Goal: Task Accomplishment & Management: Manage account settings

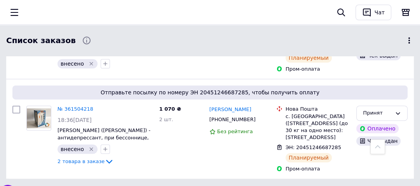
scroll to position [249, 0]
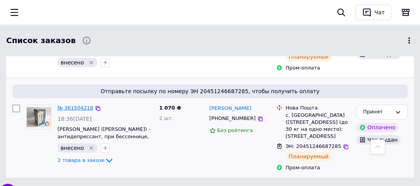
click at [78, 105] on link "№ 361504218" at bounding box center [75, 108] width 36 height 6
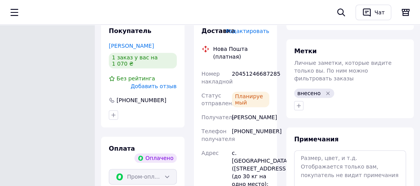
scroll to position [621, 0]
click at [299, 102] on icon "button" at bounding box center [298, 105] width 6 height 6
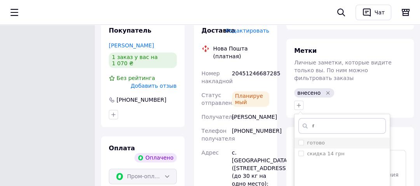
type input "г"
click at [299, 140] on input "готово" at bounding box center [300, 142] width 5 height 5
checkbox input "true"
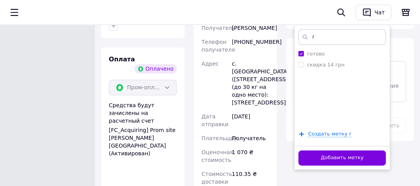
scroll to position [714, 0]
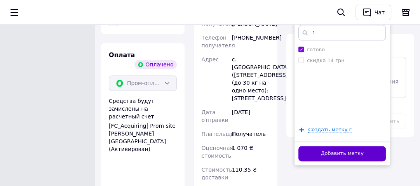
click at [311, 146] on button "Добавить метку" at bounding box center [341, 153] width 87 height 15
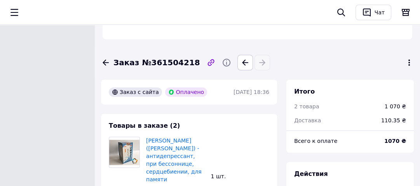
scroll to position [217, 0]
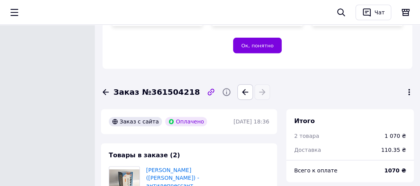
click at [104, 89] on icon at bounding box center [105, 92] width 6 height 6
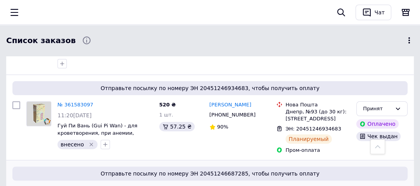
scroll to position [124, 0]
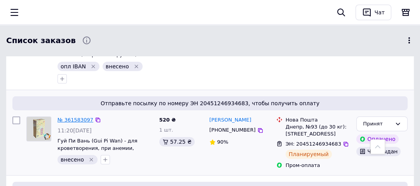
click at [71, 117] on link "№ 361583097" at bounding box center [75, 120] width 36 height 6
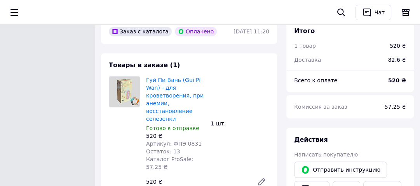
scroll to position [311, 0]
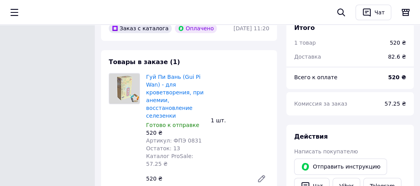
click at [125, 73] on img at bounding box center [124, 88] width 30 height 30
click at [158, 74] on link "Гуй Пи Вань (Gui Pi Wan) - для кроветворения, при анемии, восстановление селезе…" at bounding box center [174, 96] width 57 height 45
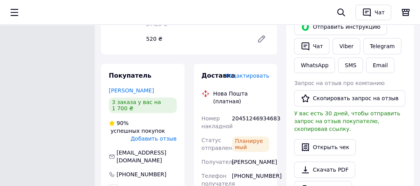
scroll to position [435, 0]
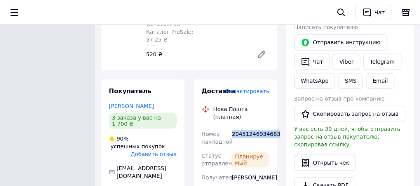
drag, startPoint x: 231, startPoint y: 104, endPoint x: 271, endPoint y: 104, distance: 40.0
click at [271, 127] on div "20451246934683" at bounding box center [250, 138] width 40 height 22
copy div "20451246934683"
click at [340, 54] on link "Viber" at bounding box center [345, 62] width 27 height 16
click at [11, 134] on div "Этот заказ оплачен с помощью Пром-оплата с выплатой на карту работает как P2P-п…" at bounding box center [210, 49] width 420 height 968
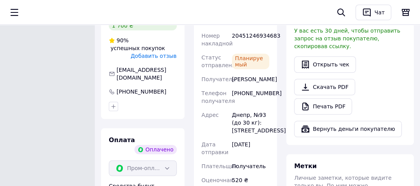
scroll to position [559, 0]
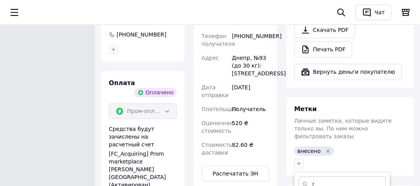
type input "г"
checkbox input "true"
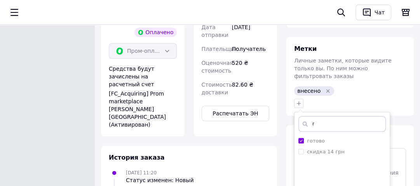
scroll to position [683, 0]
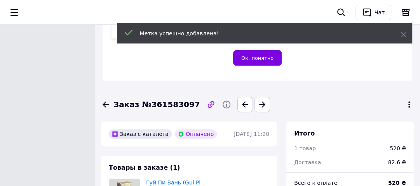
scroll to position [186, 0]
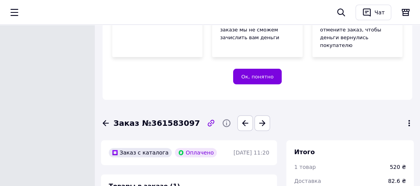
click at [106, 118] on icon at bounding box center [105, 122] width 9 height 9
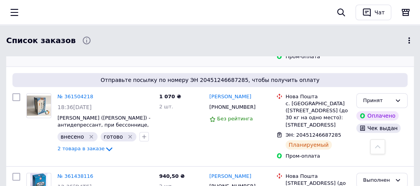
scroll to position [248, 0]
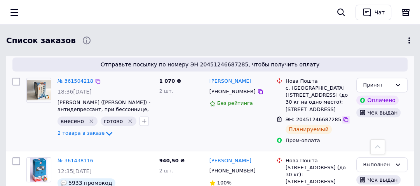
click at [342, 116] on icon at bounding box center [345, 119] width 6 height 6
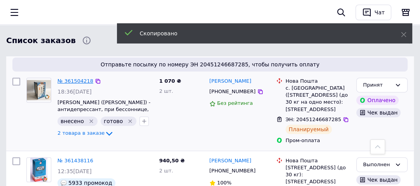
click at [75, 78] on link "№ 361504218" at bounding box center [75, 81] width 36 height 6
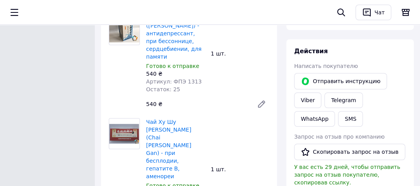
scroll to position [373, 0]
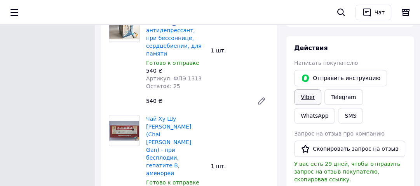
click at [305, 89] on link "Viber" at bounding box center [307, 97] width 27 height 16
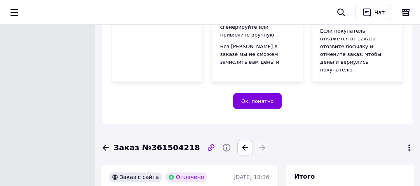
scroll to position [186, 0]
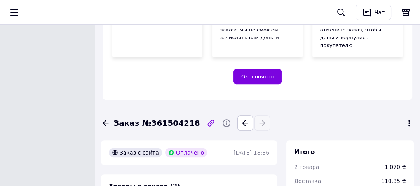
click at [104, 118] on icon at bounding box center [105, 122] width 9 height 9
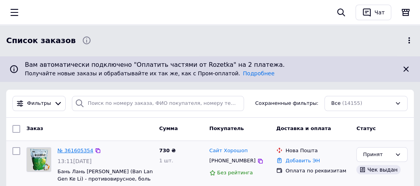
click at [76, 149] on link "№ 361605354" at bounding box center [75, 151] width 36 height 6
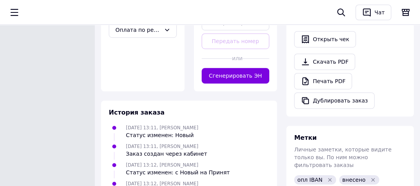
scroll to position [435, 0]
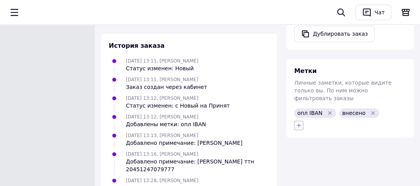
click at [298, 123] on icon "button" at bounding box center [299, 125] width 4 height 4
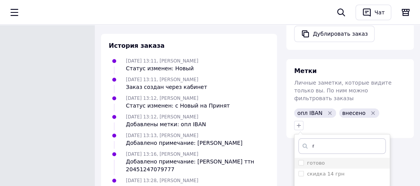
type input "г"
click at [301, 160] on input "готово" at bounding box center [300, 162] width 5 height 5
checkbox input "true"
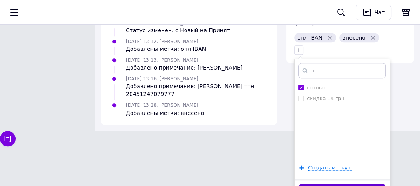
click at [319, 146] on div "Чат с покупателем" at bounding box center [210, 139] width 420 height 16
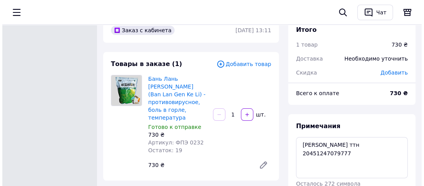
scroll to position [0, 0]
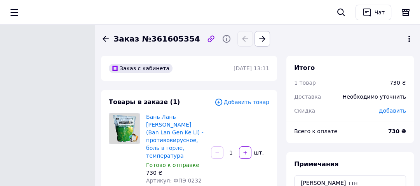
click at [104, 36] on icon at bounding box center [105, 38] width 9 height 9
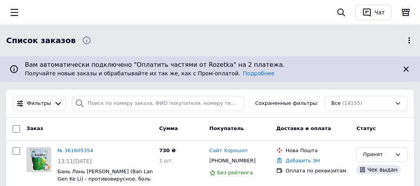
click at [407, 40] on icon at bounding box center [408, 40] width 9 height 9
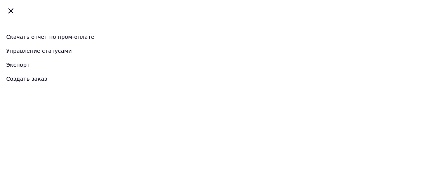
click at [33, 79] on link "Создать заказ" at bounding box center [212, 79] width 412 height 14
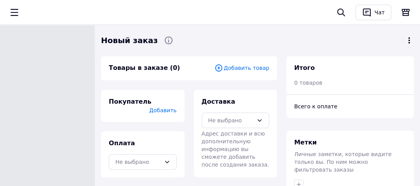
click at [240, 68] on span "Добавить товар" at bounding box center [241, 68] width 55 height 9
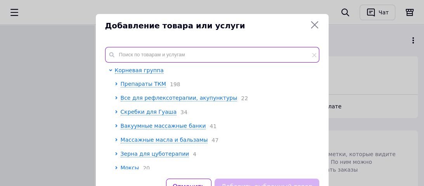
click at [124, 53] on input "text" at bounding box center [212, 55] width 214 height 16
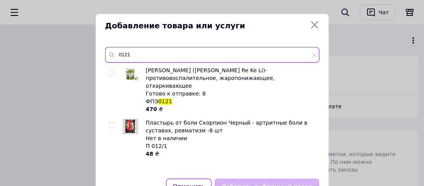
type input "0121"
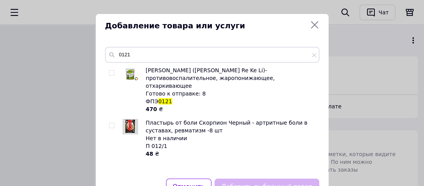
click at [111, 71] on input "checkbox" at bounding box center [111, 73] width 5 height 5
checkbox input "true"
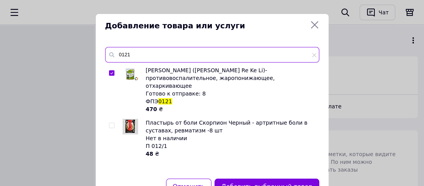
click at [138, 54] on input "0121" at bounding box center [212, 55] width 214 height 16
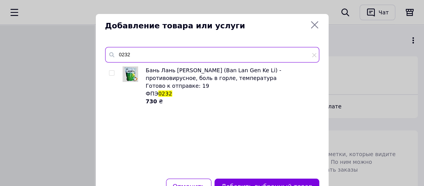
type input "0232"
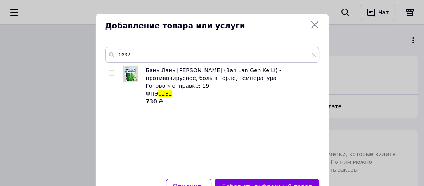
drag, startPoint x: 109, startPoint y: 73, endPoint x: 113, endPoint y: 70, distance: 5.0
click at [110, 73] on input "checkbox" at bounding box center [111, 73] width 5 height 5
checkbox input "true"
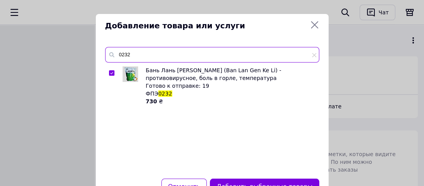
click at [132, 53] on input "0232" at bounding box center [212, 55] width 214 height 16
type input "0237"
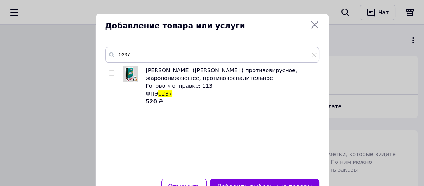
click at [110, 73] on input "checkbox" at bounding box center [111, 73] width 5 height 5
checkbox input "true"
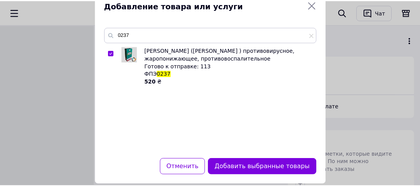
scroll to position [32, 0]
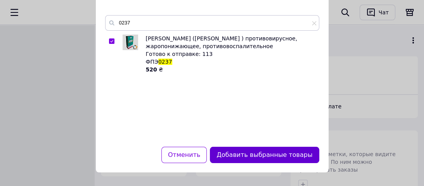
click at [239, 158] on button "Добавить выбранные товары" at bounding box center [264, 155] width 109 height 17
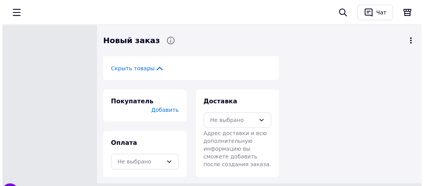
scroll to position [314, 0]
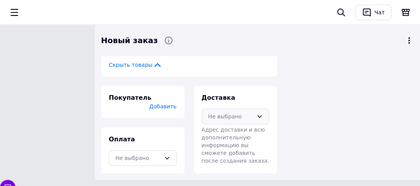
click at [259, 115] on icon at bounding box center [259, 116] width 4 height 2
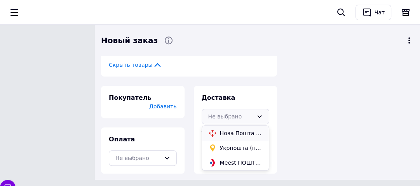
click at [231, 129] on span "Нова Пошта (платная)" at bounding box center [241, 133] width 43 height 8
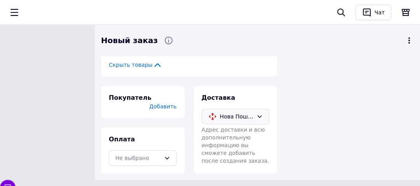
click at [165, 103] on span "Добавить" at bounding box center [162, 106] width 27 height 6
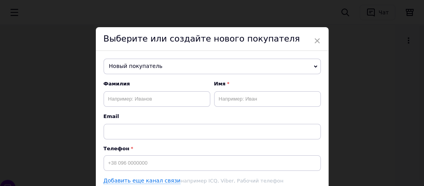
click at [174, 65] on span "Новый покупатель" at bounding box center [212, 67] width 217 height 16
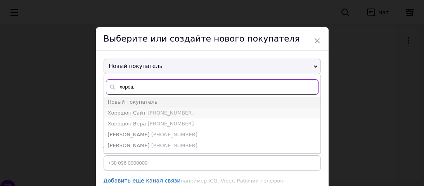
type input "хорош"
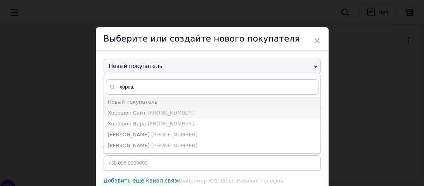
click at [129, 111] on span "Хорошоп Сайт" at bounding box center [127, 113] width 38 height 6
type input "Хорошоп Сайт"
type input "[PHONE_NUMBER]"
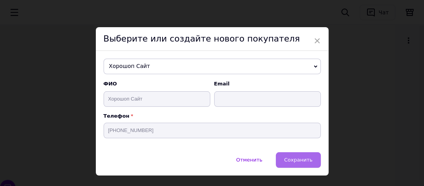
click at [301, 163] on span "Сохранить" at bounding box center [298, 160] width 28 height 6
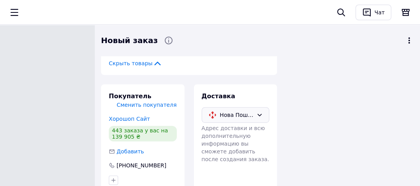
scroll to position [392, 0]
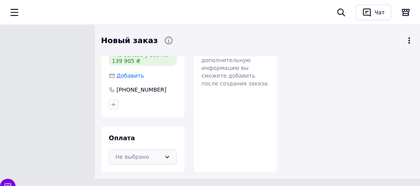
click at [167, 154] on icon at bounding box center [167, 157] width 6 height 6
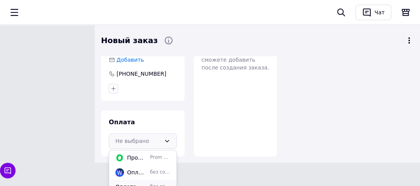
click at [122, 183] on span "Оплата по реквизитам" at bounding box center [130, 187] width 31 height 8
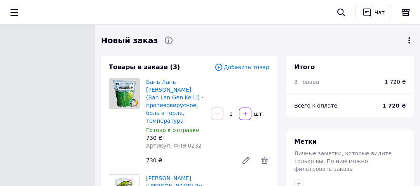
scroll to position [0, 0]
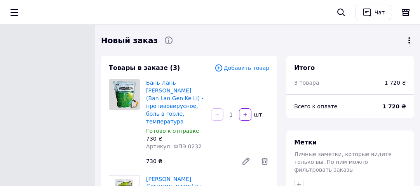
click at [409, 40] on icon at bounding box center [409, 40] width 2 height 6
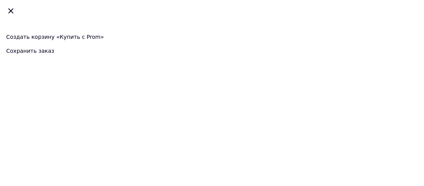
click at [35, 50] on div "Сохранить заказ" at bounding box center [212, 51] width 412 height 14
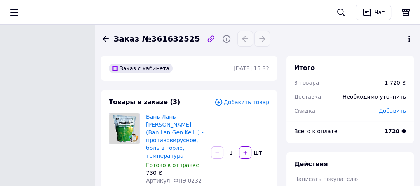
click at [388, 110] on span "Добавить" at bounding box center [392, 111] width 27 height 6
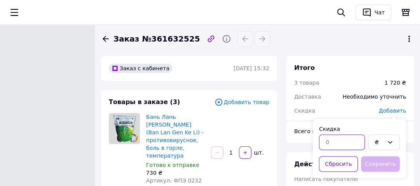
click at [329, 140] on input "text" at bounding box center [342, 142] width 46 height 16
type input "86"
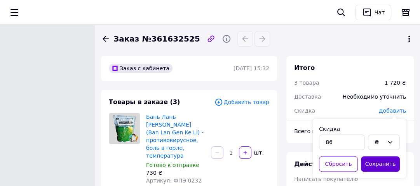
click at [377, 160] on button "Сохранить" at bounding box center [380, 164] width 39 height 16
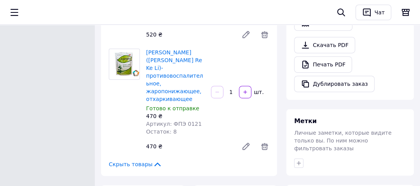
scroll to position [280, 0]
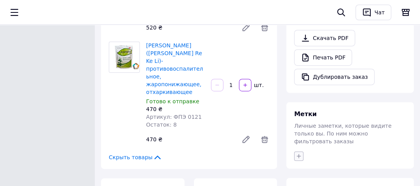
click at [296, 153] on icon "button" at bounding box center [298, 156] width 6 height 6
type input "5911"
checkbox input "true"
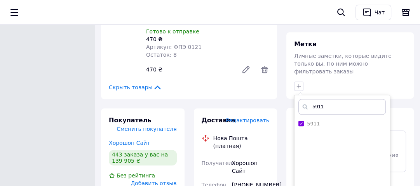
scroll to position [373, 0]
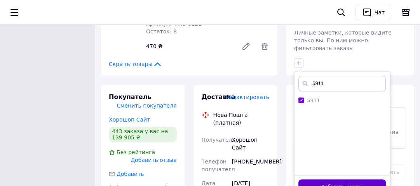
click at [326, 179] on button "Добавить метку" at bounding box center [341, 186] width 87 height 15
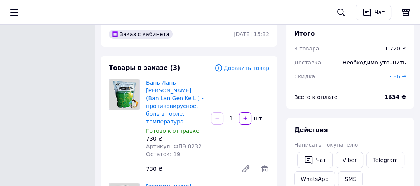
scroll to position [0, 0]
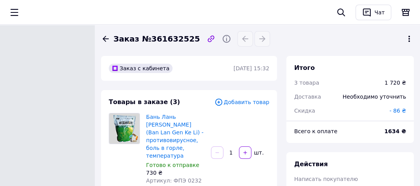
click at [409, 41] on icon at bounding box center [409, 39] width 2 height 6
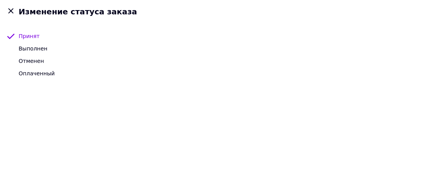
click at [26, 36] on span "Принят" at bounding box center [29, 36] width 21 height 6
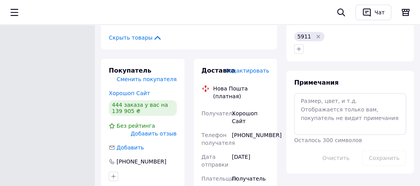
scroll to position [404, 0]
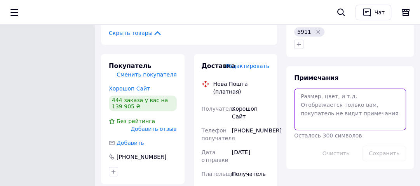
click at [302, 89] on textarea at bounding box center [350, 109] width 112 height 41
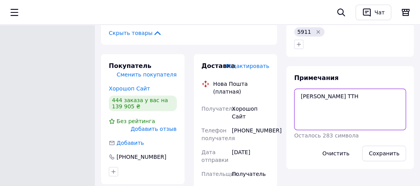
paste textarea "20451247245351"
type textarea "[PERSON_NAME] ТТН 20451247245351"
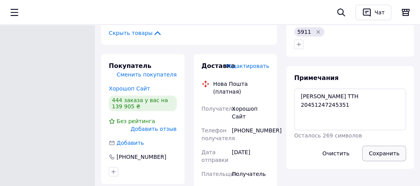
click at [380, 146] on button "Сохранить" at bounding box center [384, 154] width 44 height 16
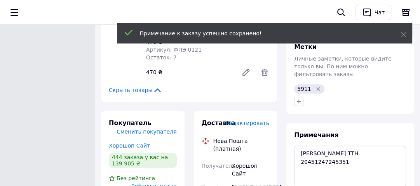
scroll to position [342, 0]
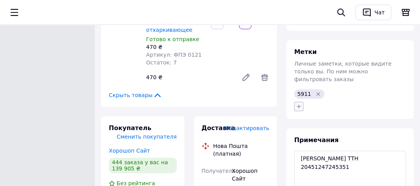
click at [297, 103] on icon "button" at bounding box center [298, 106] width 6 height 6
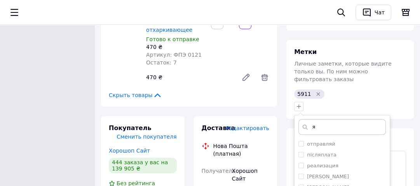
type input "я"
checkbox input "true"
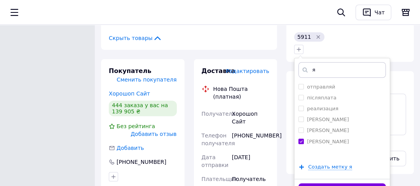
scroll to position [404, 0]
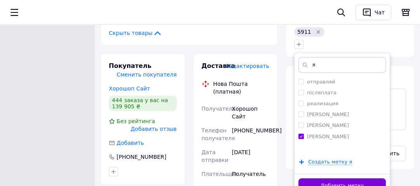
click at [320, 178] on button "Добавить метку" at bounding box center [341, 185] width 87 height 15
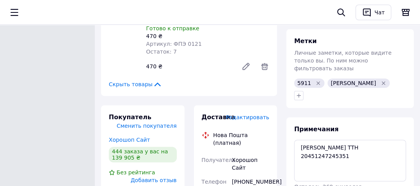
scroll to position [342, 0]
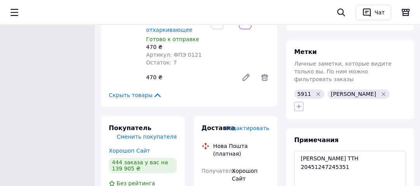
click at [299, 103] on icon "button" at bounding box center [298, 106] width 6 height 6
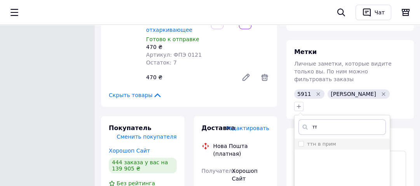
type input "тт"
click at [299, 141] on input "ттн в прим" at bounding box center [300, 143] width 5 height 5
checkbox input "true"
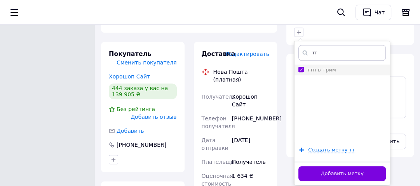
scroll to position [435, 0]
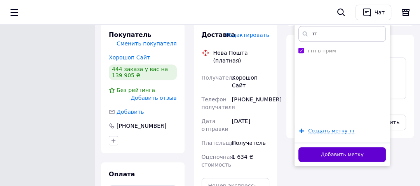
click at [360, 147] on button "Добавить метку" at bounding box center [341, 154] width 87 height 15
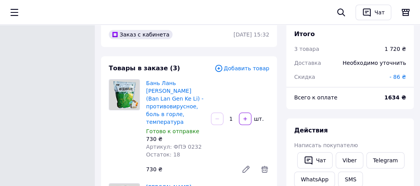
scroll to position [0, 0]
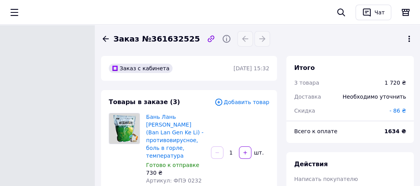
click at [104, 36] on icon at bounding box center [105, 38] width 9 height 9
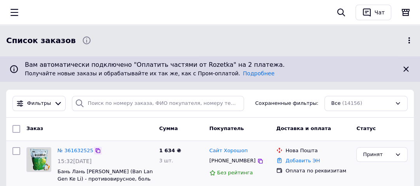
click at [95, 151] on icon at bounding box center [98, 151] width 6 height 6
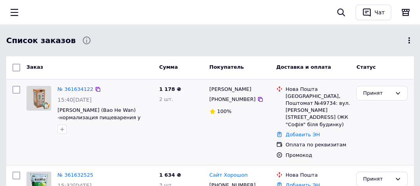
scroll to position [62, 0]
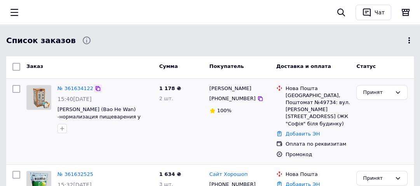
click at [95, 87] on icon at bounding box center [98, 88] width 6 height 6
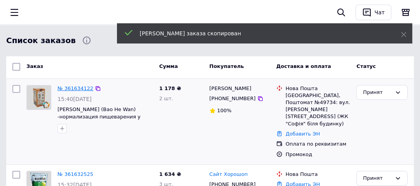
click at [75, 87] on link "№ 361634122" at bounding box center [75, 88] width 36 height 6
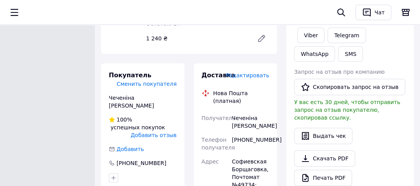
scroll to position [124, 0]
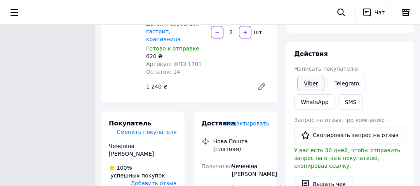
click at [305, 80] on link "Viber" at bounding box center [310, 84] width 27 height 16
click at [34, 123] on div "Заказ №361634122 Заказ с сайта [DATE] 15:40 Товары в заказе (1) Добавить товар …" at bounding box center [210, 187] width 420 height 623
click at [37, 102] on div "Заказ №361634122 Заказ с сайта [DATE] 15:40 Товары в заказе (1) Добавить товар …" at bounding box center [210, 187] width 420 height 623
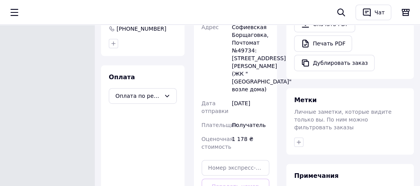
scroll to position [342, 0]
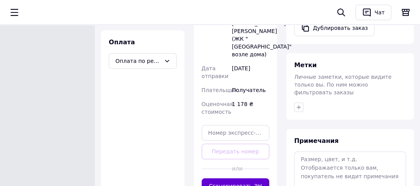
click at [228, 178] on button "Сгенерировать ЭН" at bounding box center [235, 186] width 68 height 16
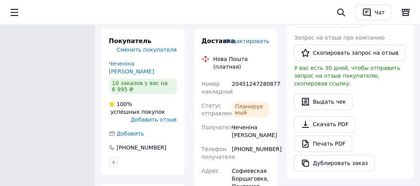
scroll to position [205, 0]
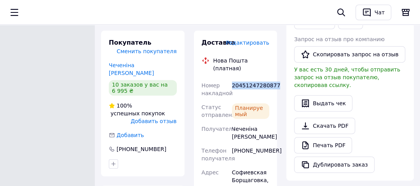
drag, startPoint x: 274, startPoint y: 64, endPoint x: 231, endPoint y: 65, distance: 42.3
copy div "20451247280877"
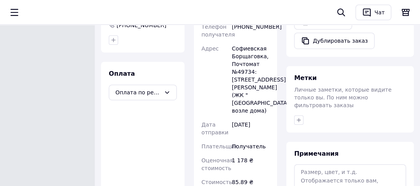
scroll to position [329, 0]
click at [300, 116] on icon "button" at bounding box center [298, 119] width 6 height 6
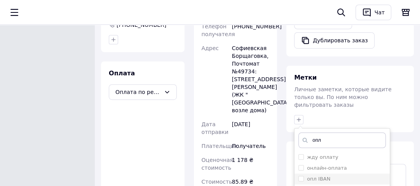
type input "опл"
click at [300, 176] on input "опл IBAN" at bounding box center [300, 178] width 5 height 5
checkbox input "true"
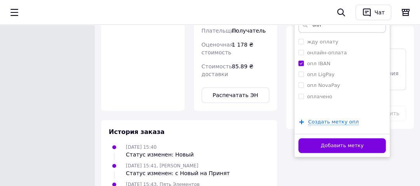
scroll to position [445, 0]
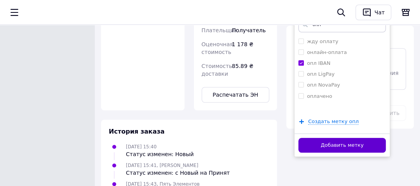
click at [317, 138] on button "Добавить метку" at bounding box center [341, 145] width 87 height 15
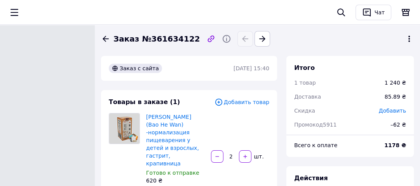
scroll to position [0, 0]
click at [104, 39] on icon at bounding box center [105, 39] width 6 height 6
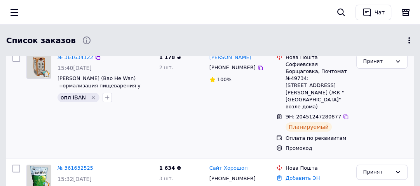
scroll to position [62, 0]
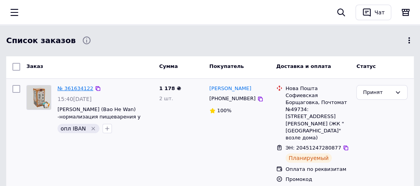
click at [76, 88] on link "№ 361634122" at bounding box center [75, 88] width 36 height 6
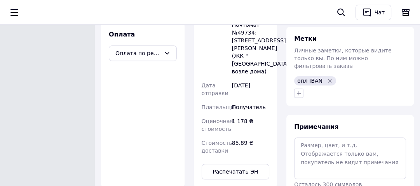
scroll to position [373, 0]
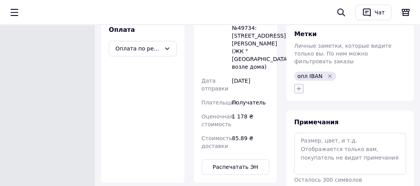
click at [298, 85] on icon "button" at bounding box center [298, 88] width 6 height 6
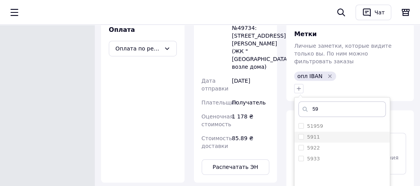
type input "59"
click at [300, 134] on input "5911" at bounding box center [300, 136] width 5 height 5
checkbox input "true"
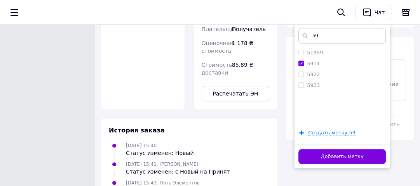
scroll to position [464, 0]
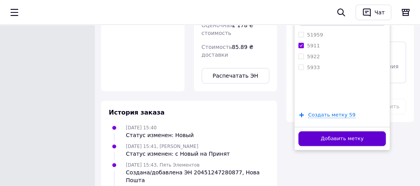
drag, startPoint x: 306, startPoint y: 124, endPoint x: 297, endPoint y: 123, distance: 9.3
click at [306, 131] on button "Добавить метку" at bounding box center [341, 138] width 87 height 15
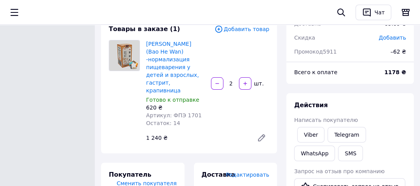
scroll to position [0, 0]
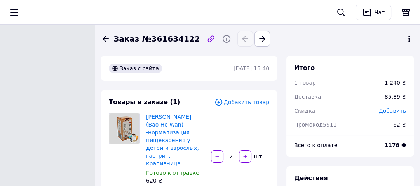
click at [106, 37] on icon at bounding box center [105, 38] width 9 height 9
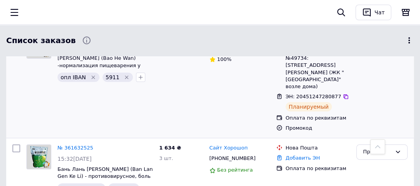
scroll to position [124, 0]
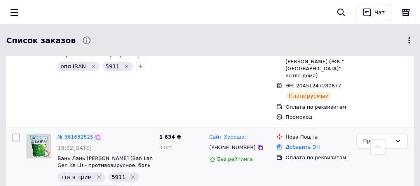
click at [96, 135] on icon at bounding box center [98, 137] width 5 height 5
click at [73, 134] on link "№ 361632525" at bounding box center [75, 137] width 36 height 6
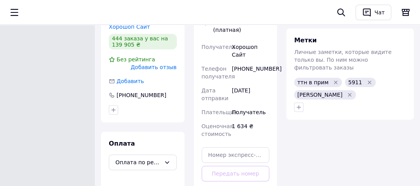
scroll to position [466, 0]
click at [298, 104] on icon "button" at bounding box center [299, 106] width 4 height 4
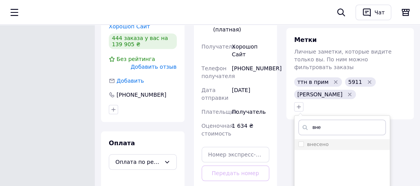
type input "вне"
click at [299, 141] on input "внесено" at bounding box center [300, 143] width 5 height 5
checkbox input "true"
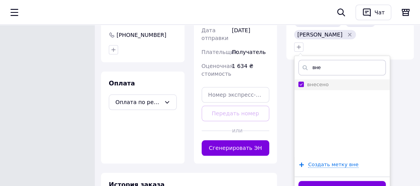
scroll to position [528, 0]
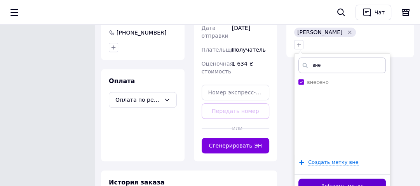
click at [315, 179] on button "Добавить метку" at bounding box center [341, 186] width 87 height 15
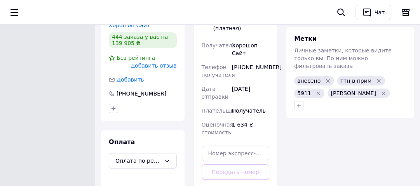
scroll to position [466, 0]
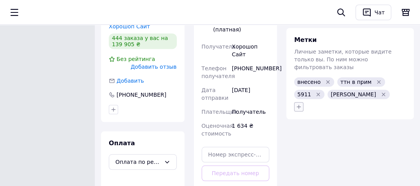
click at [297, 104] on icon "button" at bounding box center [298, 107] width 6 height 6
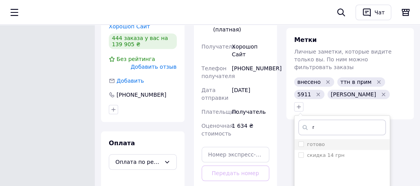
type input "г"
click at [299, 141] on input "готово" at bounding box center [300, 143] width 5 height 5
checkbox input "true"
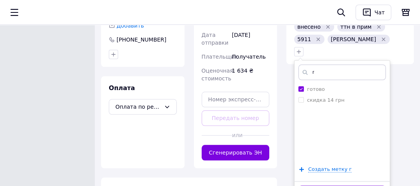
scroll to position [590, 0]
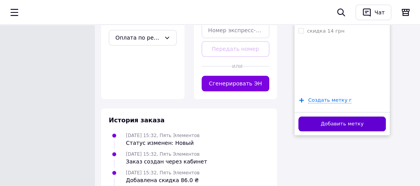
click at [312, 116] on button "Добавить метку" at bounding box center [341, 123] width 87 height 15
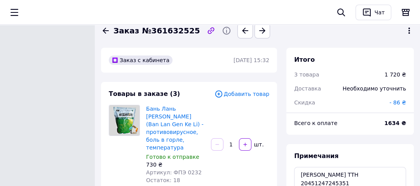
scroll to position [0, 0]
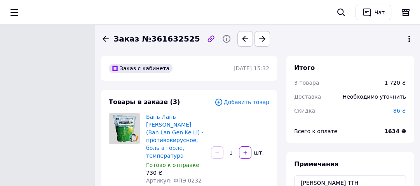
click at [103, 36] on icon at bounding box center [105, 38] width 9 height 9
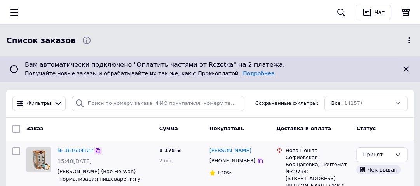
click at [96, 149] on icon at bounding box center [98, 150] width 5 height 5
drag, startPoint x: 247, startPoint y: 150, endPoint x: 207, endPoint y: 150, distance: 40.8
copy link "[PERSON_NAME]"
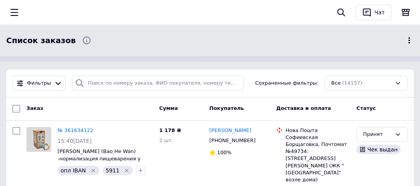
scroll to position [62, 0]
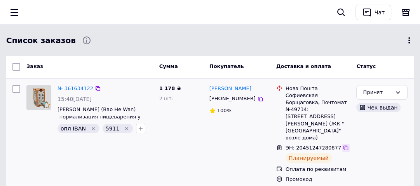
click at [343, 146] on icon at bounding box center [345, 148] width 5 height 5
click at [74, 88] on link "№ 361634122" at bounding box center [75, 88] width 36 height 6
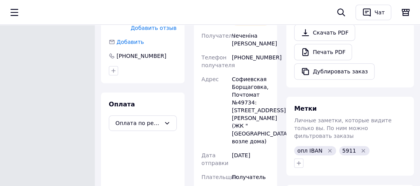
scroll to position [311, 0]
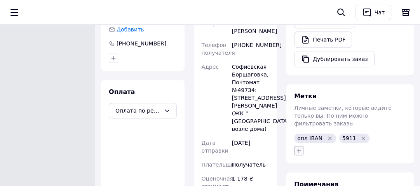
click at [298, 148] on icon "button" at bounding box center [299, 150] width 4 height 4
type input "вне"
click at [299, 185] on input "внесено" at bounding box center [300, 187] width 5 height 5
checkbox input "true"
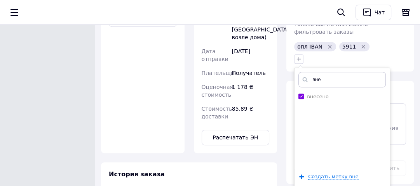
scroll to position [404, 0]
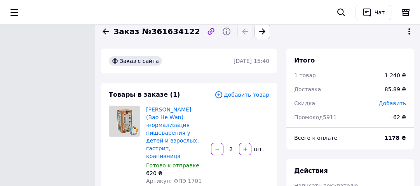
scroll to position [0, 0]
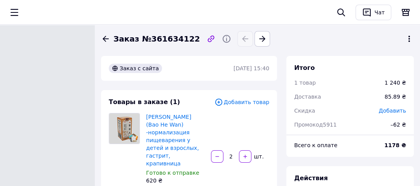
click at [106, 37] on icon at bounding box center [105, 38] width 9 height 9
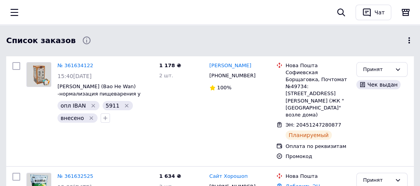
scroll to position [93, 0]
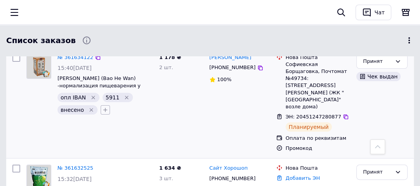
click at [102, 108] on icon "button" at bounding box center [105, 110] width 6 height 6
type input "г"
click at [105, 147] on input "готово" at bounding box center [107, 146] width 5 height 5
checkbox input "true"
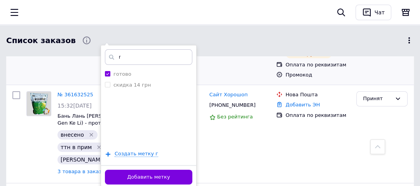
scroll to position [186, 0]
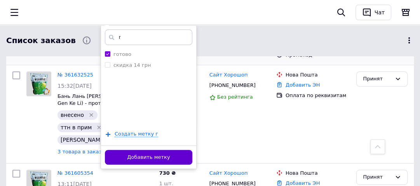
click at [116, 155] on button "Добавить метку" at bounding box center [148, 157] width 87 height 15
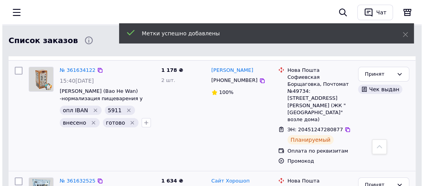
scroll to position [31, 0]
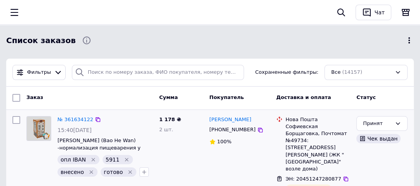
click at [32, 166] on div at bounding box center [38, 146] width 31 height 67
click at [407, 39] on icon at bounding box center [408, 40] width 9 height 9
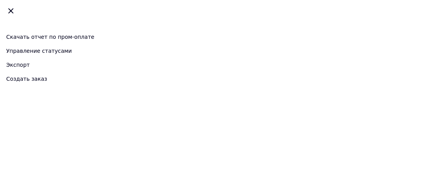
click at [16, 79] on link "Создать заказ" at bounding box center [212, 79] width 412 height 14
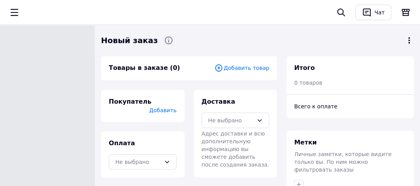
click at [21, 68] on div "Новый заказ Товары в заказе (0) Добавить товар Покупатель Добавить Оплата Не вы…" at bounding box center [210, 174] width 420 height 348
click at [247, 68] on span "Добавить товар" at bounding box center [241, 68] width 55 height 9
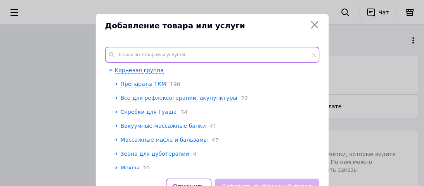
click at [139, 56] on input "text" at bounding box center [212, 55] width 214 height 16
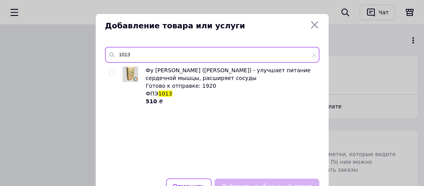
type input "1013"
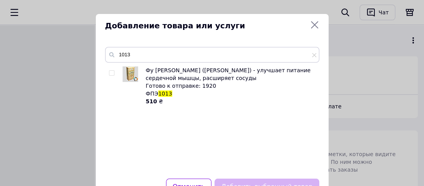
click at [109, 72] on input "checkbox" at bounding box center [111, 73] width 5 height 5
checkbox input "true"
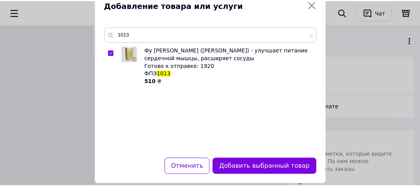
scroll to position [31, 0]
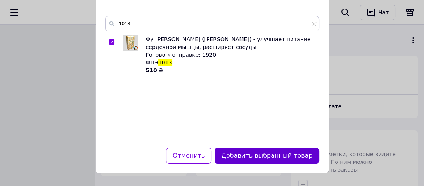
click at [249, 155] on button "Добавить выбранный товар" at bounding box center [267, 156] width 104 height 17
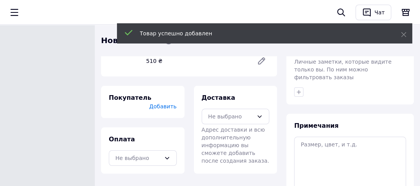
scroll to position [124, 0]
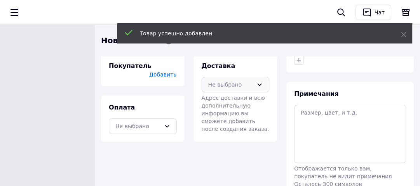
click at [260, 88] on icon at bounding box center [259, 85] width 6 height 6
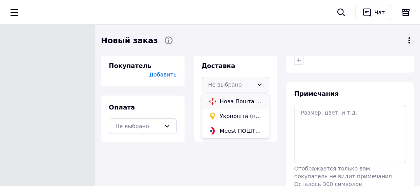
click at [233, 105] on span "Нова Пошта (платная)" at bounding box center [241, 101] width 43 height 8
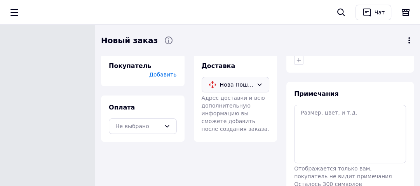
click at [166, 73] on span "Добавить" at bounding box center [162, 74] width 27 height 6
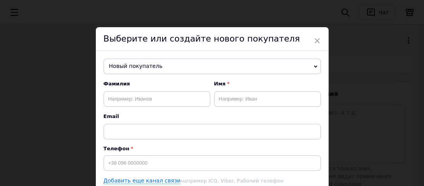
click at [137, 66] on span "Новый покупатель" at bounding box center [212, 67] width 217 height 16
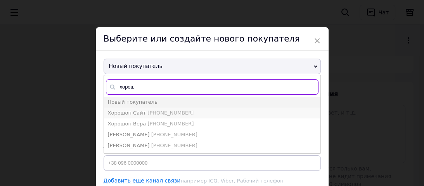
type input "хорош"
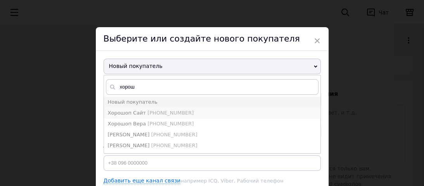
click at [130, 113] on span "Хорошоп Сайт" at bounding box center [127, 113] width 38 height 6
type input "Хорошоп Сайт"
type input "[PHONE_NUMBER]"
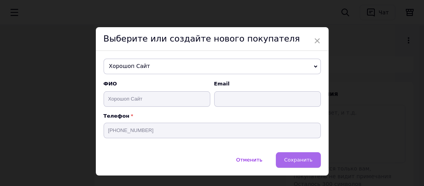
click at [305, 160] on span "Сохранить" at bounding box center [298, 160] width 28 height 6
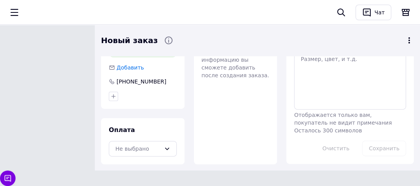
scroll to position [185, 0]
click at [167, 149] on icon at bounding box center [167, 149] width 4 height 2
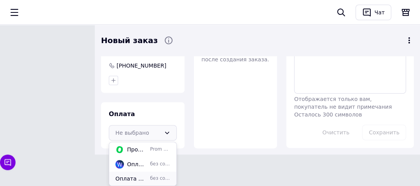
click at [138, 177] on span "Оплата по реквизитам" at bounding box center [130, 179] width 31 height 8
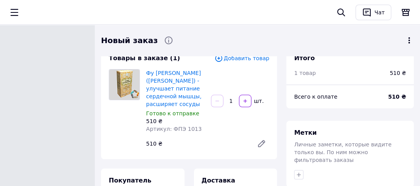
scroll to position [0, 0]
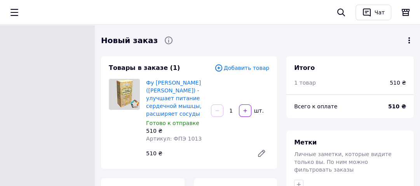
click at [410, 42] on icon at bounding box center [408, 40] width 9 height 9
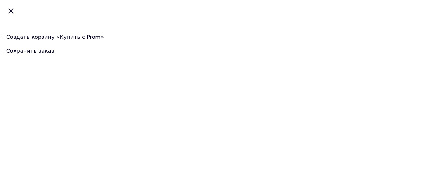
click at [19, 50] on div "Сохранить заказ" at bounding box center [212, 51] width 412 height 14
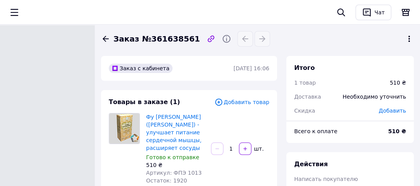
click at [407, 39] on icon at bounding box center [408, 38] width 9 height 9
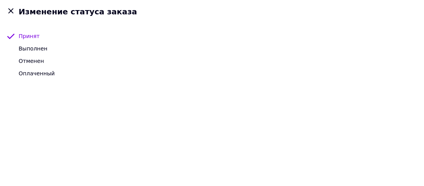
click at [23, 37] on span "Принят" at bounding box center [29, 36] width 21 height 6
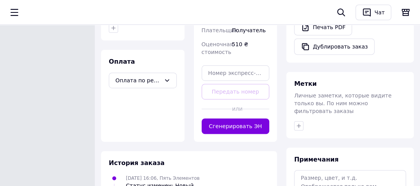
scroll to position [311, 0]
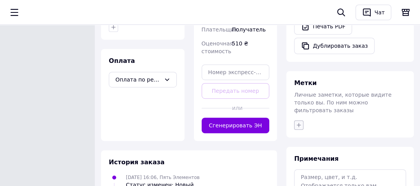
click at [298, 122] on icon "button" at bounding box center [298, 125] width 6 height 6
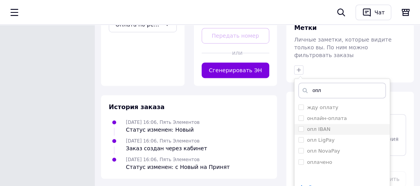
scroll to position [373, 0]
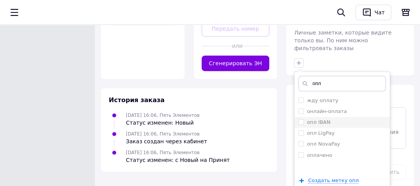
type input "опл"
click at [299, 119] on input "опл IBAN" at bounding box center [300, 121] width 5 height 5
checkbox input "true"
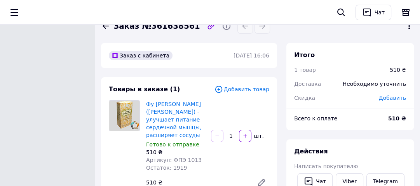
scroll to position [0, 0]
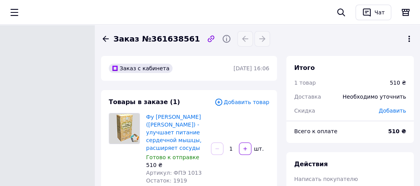
click at [101, 35] on icon at bounding box center [105, 38] width 9 height 9
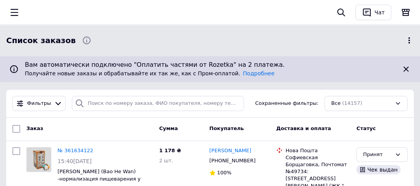
click at [15, 10] on icon "button" at bounding box center [14, 12] width 9 height 9
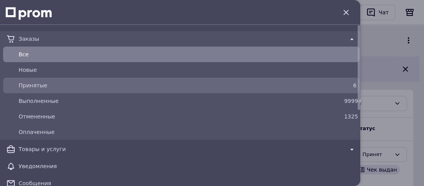
click at [32, 81] on div "Принятые" at bounding box center [180, 85] width 326 height 11
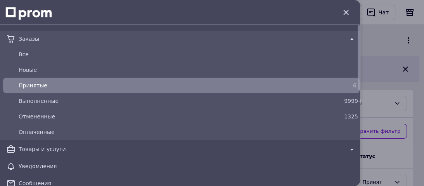
click at [387, 99] on div at bounding box center [212, 93] width 424 height 186
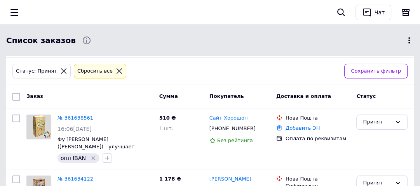
scroll to position [62, 0]
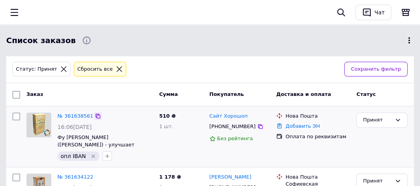
click at [95, 116] on icon at bounding box center [98, 116] width 6 height 6
click at [105, 154] on icon "button" at bounding box center [107, 156] width 4 height 4
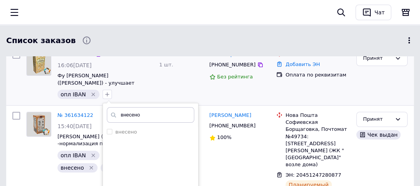
scroll to position [124, 0]
type input "внесено"
click at [107, 130] on input "внесено" at bounding box center [109, 131] width 5 height 5
checkbox input "true"
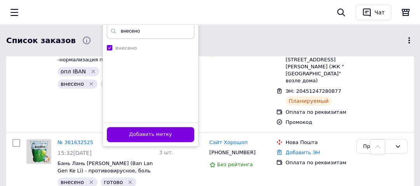
scroll to position [217, 0]
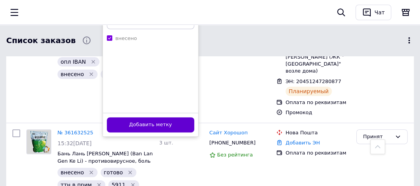
click at [122, 125] on button "Добавить метку" at bounding box center [150, 124] width 87 height 15
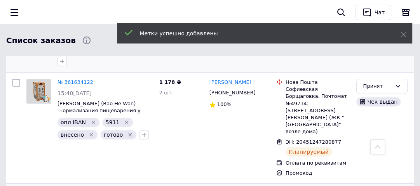
scroll to position [93, 0]
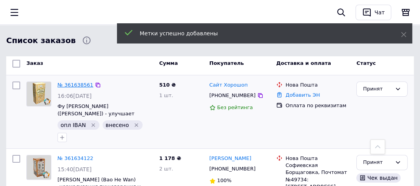
click at [78, 83] on link "№ 361638561" at bounding box center [75, 85] width 36 height 6
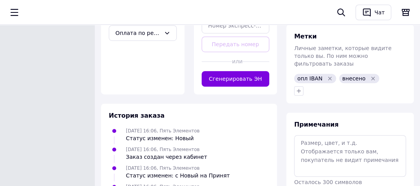
scroll to position [373, 0]
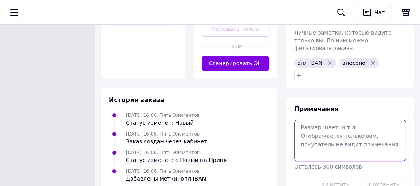
click at [306, 120] on textarea at bounding box center [350, 140] width 112 height 41
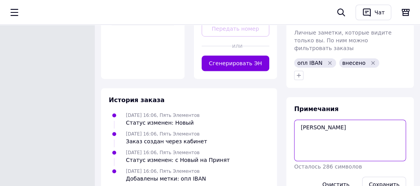
paste textarea "20451247316127"
type textarea "[PERSON_NAME] ТТН 20451247316127"
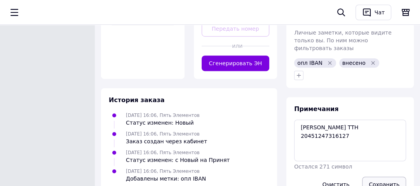
click at [388, 177] on button "Сохранить" at bounding box center [384, 185] width 44 height 16
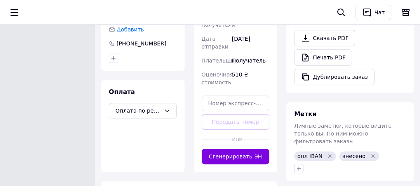
scroll to position [311, 0]
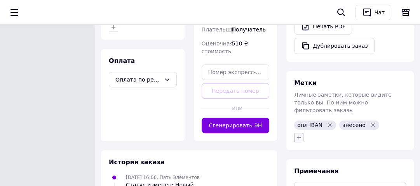
click at [298, 135] on icon "button" at bounding box center [299, 137] width 4 height 4
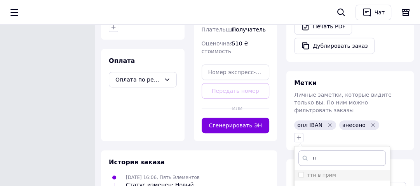
type input "тт"
click at [300, 172] on input "ттн в прим" at bounding box center [300, 174] width 5 height 5
checkbox input "true"
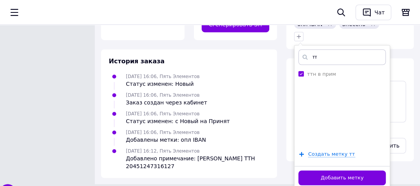
scroll to position [417, 0]
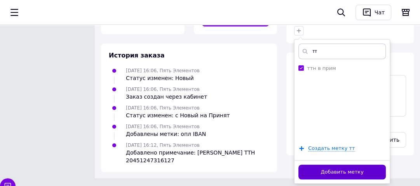
click at [327, 165] on button "Добавить метку" at bounding box center [341, 172] width 87 height 15
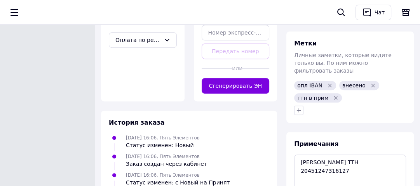
scroll to position [355, 0]
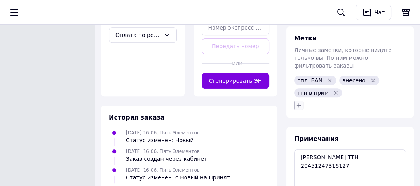
click at [297, 102] on icon "button" at bounding box center [298, 105] width 6 height 6
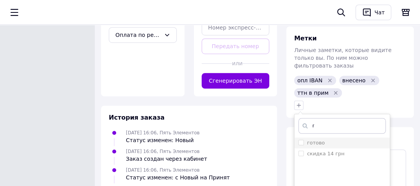
type input "г"
click at [299, 140] on input "готово" at bounding box center [300, 142] width 5 height 5
checkbox input "true"
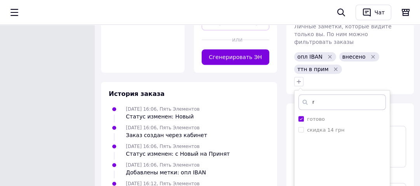
scroll to position [448, 0]
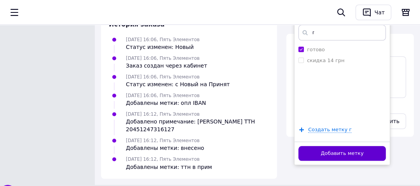
click at [303, 146] on button "Добавить метку" at bounding box center [341, 153] width 87 height 15
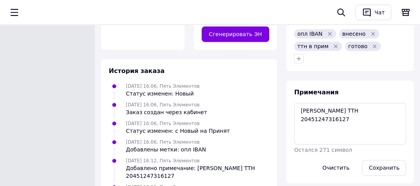
scroll to position [386, 0]
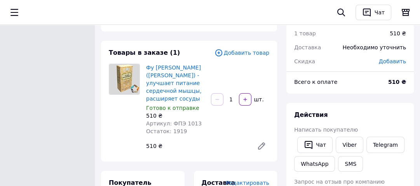
scroll to position [0, 0]
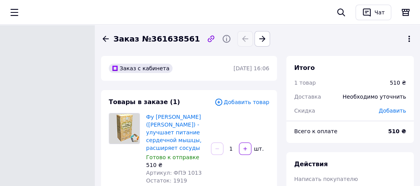
click at [102, 36] on icon at bounding box center [105, 38] width 9 height 9
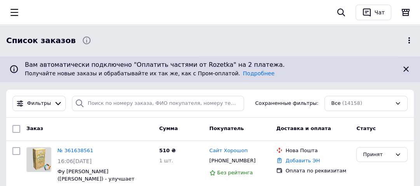
click at [11, 10] on icon "button" at bounding box center [14, 12] width 9 height 9
